Goal: Task Accomplishment & Management: Use online tool/utility

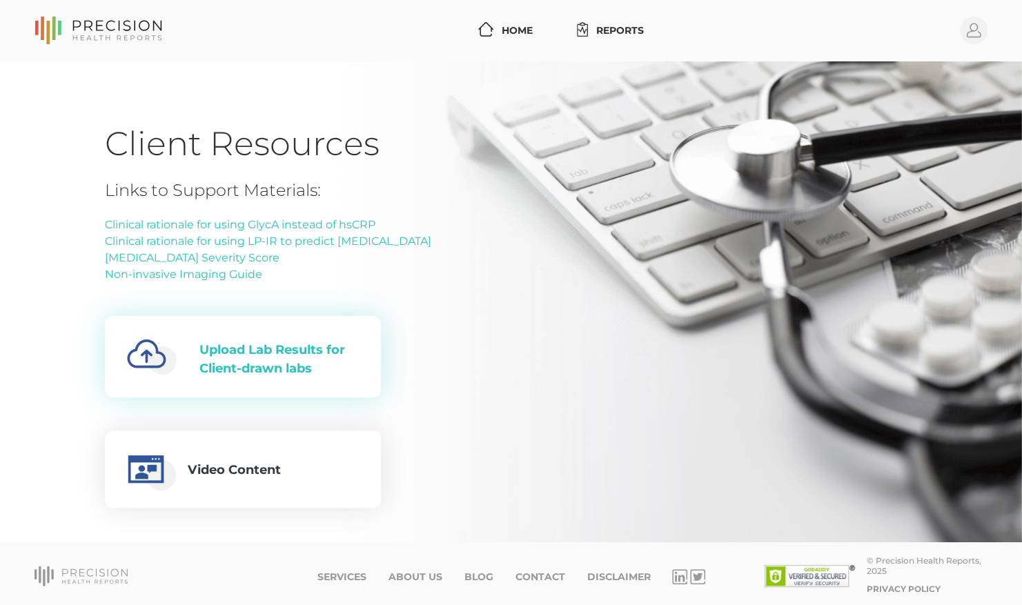
click at [277, 356] on div "Upload Lab Results for Client-drawn labs" at bounding box center [278, 359] width 159 height 37
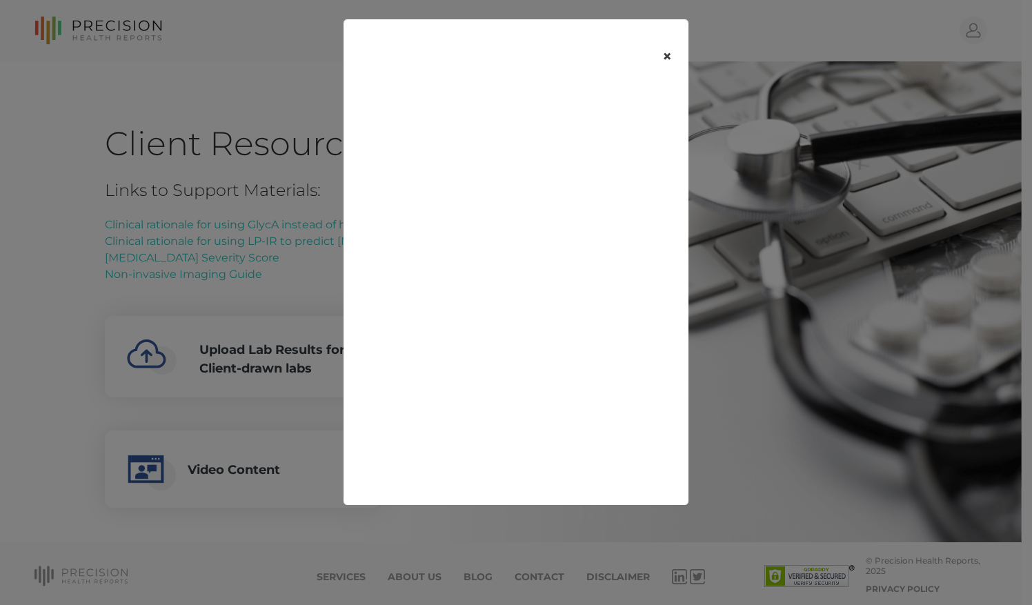
click at [660, 53] on button "×" at bounding box center [667, 57] width 43 height 58
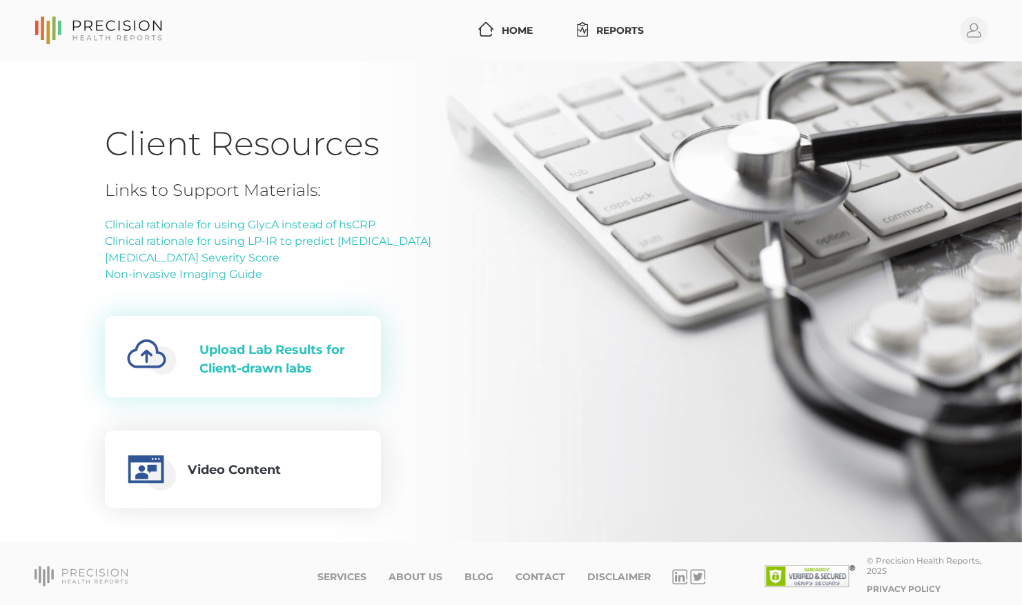
click at [225, 344] on div "Upload Lab Results for Client-drawn labs" at bounding box center [278, 359] width 159 height 37
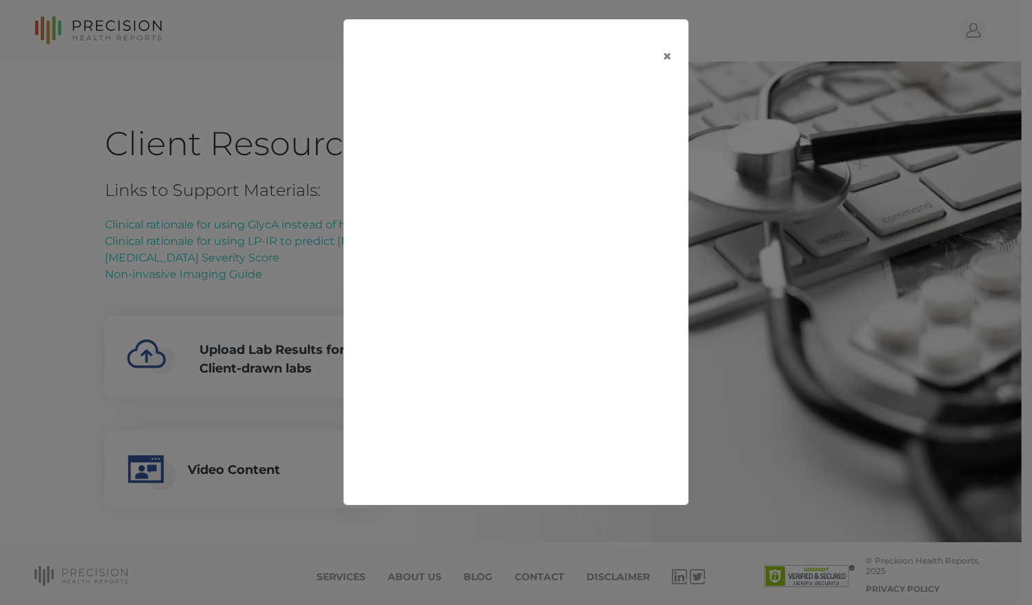
click at [826, 64] on div "×" at bounding box center [516, 302] width 1032 height 605
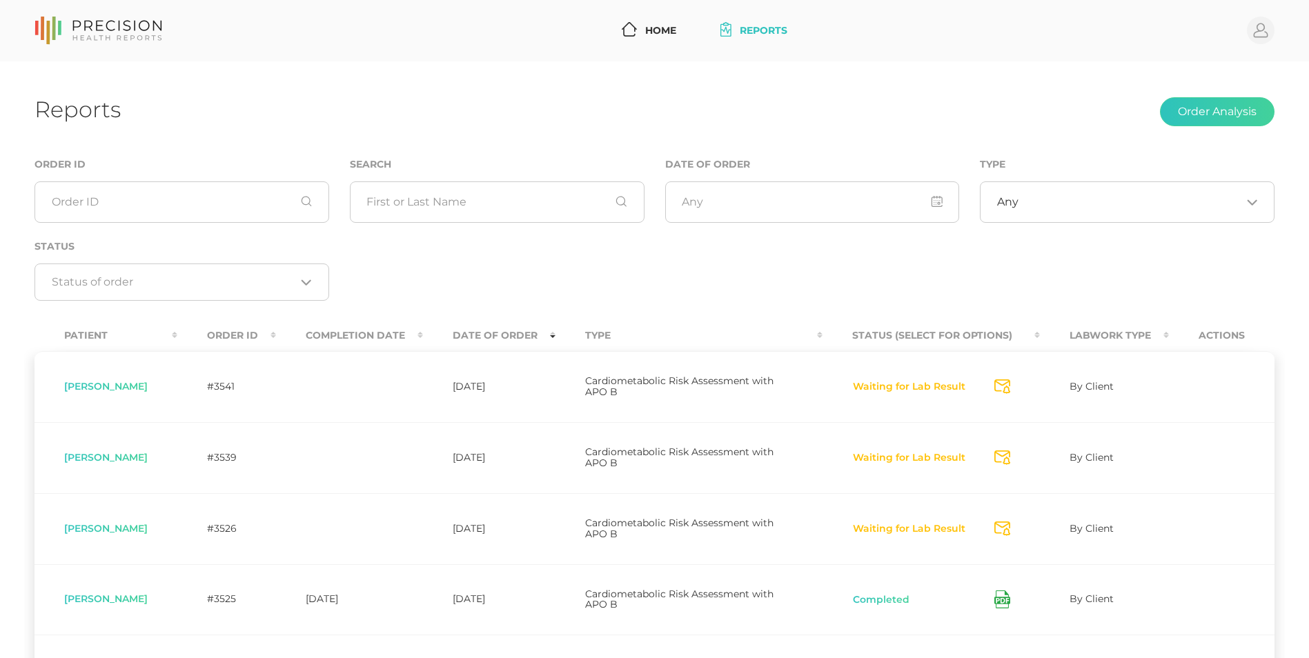
scroll to position [140, 0]
